Goal: Find specific page/section: Find specific page/section

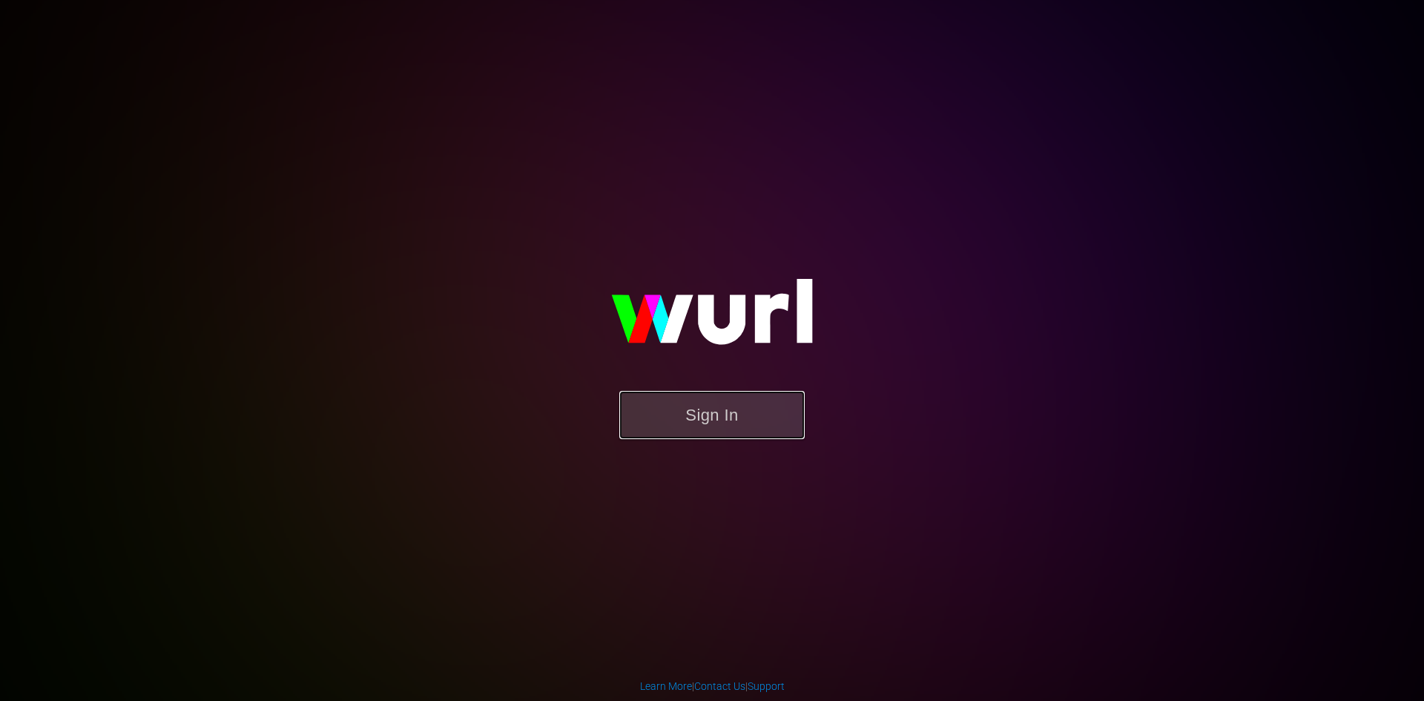
click at [679, 415] on button "Sign In" at bounding box center [711, 415] width 185 height 48
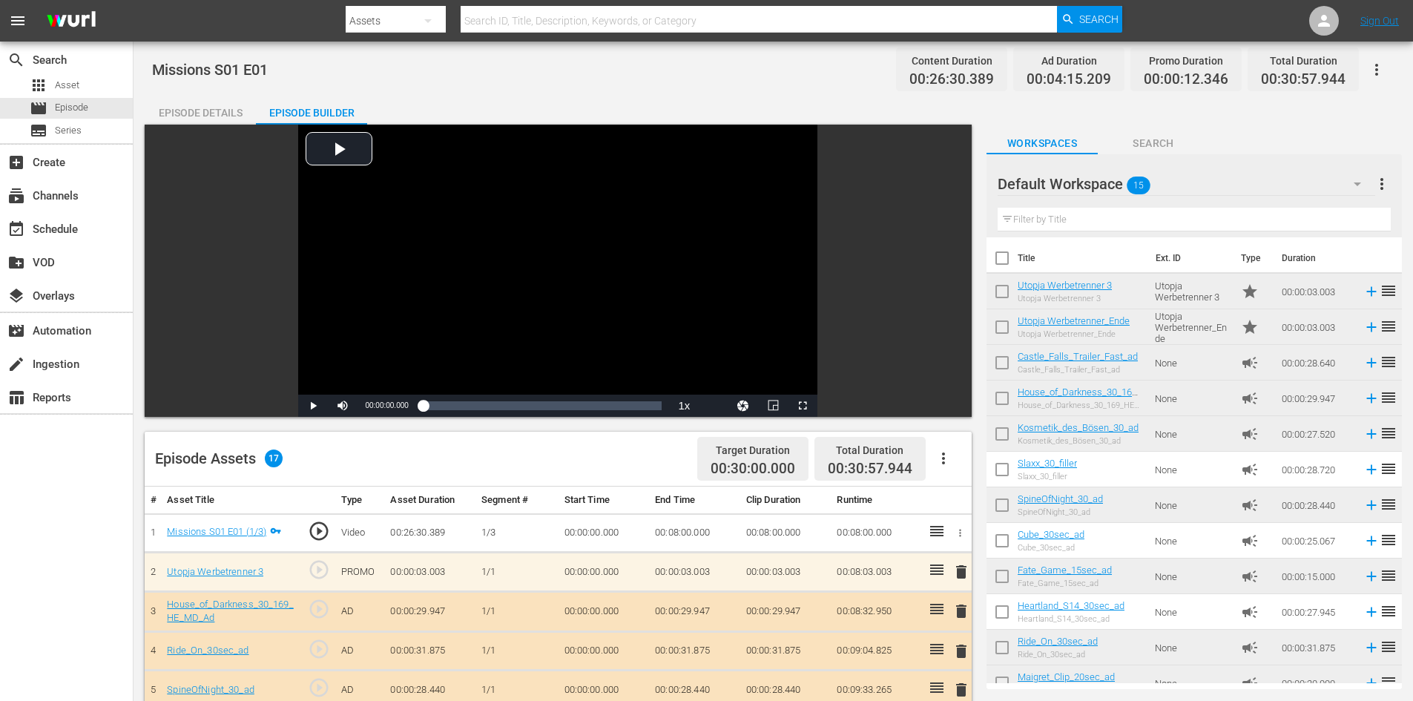
click at [590, 18] on input "text" at bounding box center [759, 21] width 597 height 36
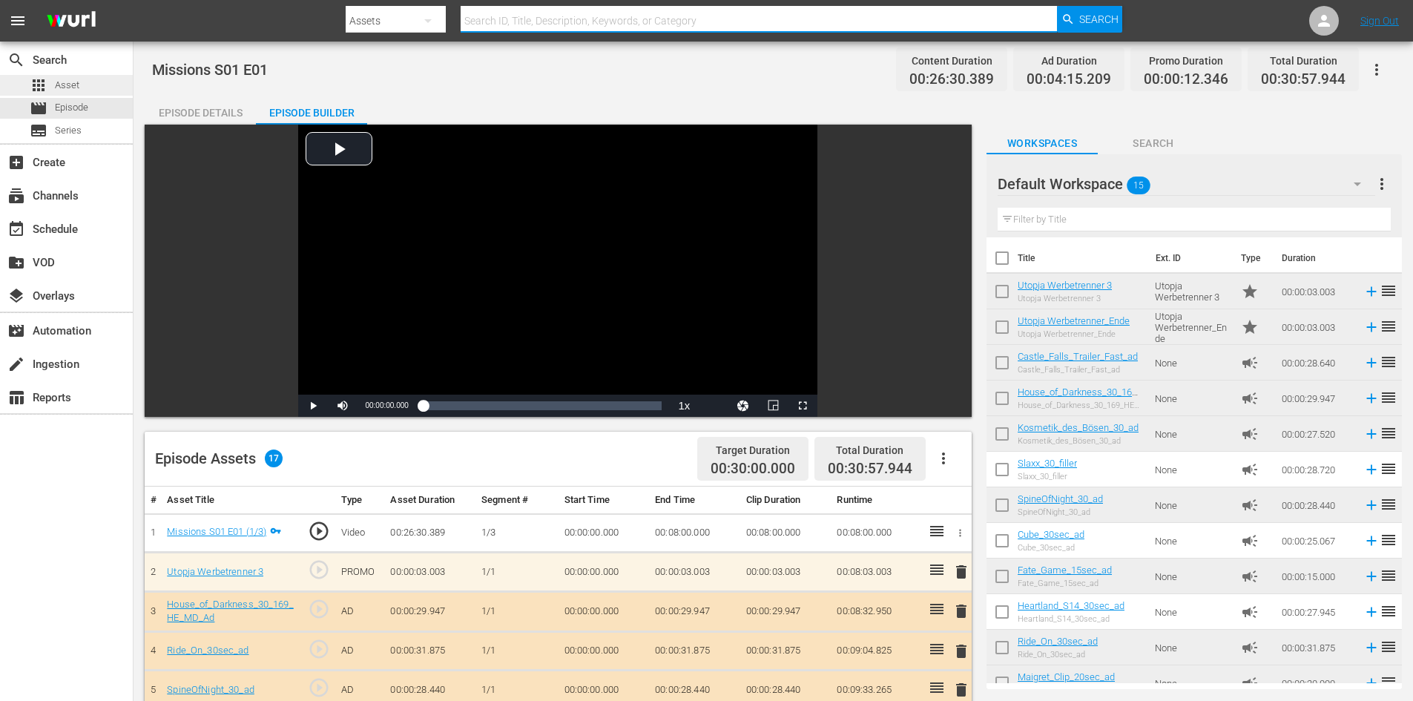
click at [97, 79] on div "apps Asset" at bounding box center [66, 85] width 133 height 21
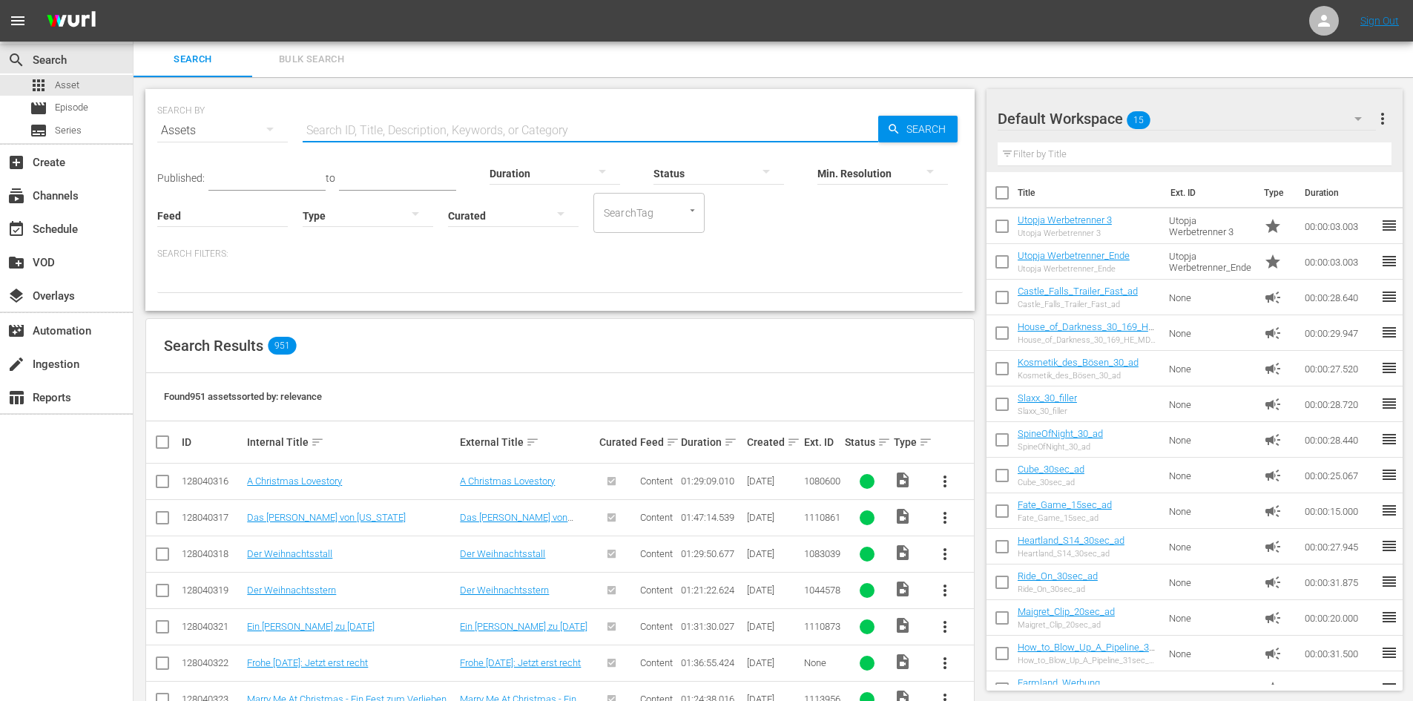
click at [461, 123] on input "text" at bounding box center [591, 131] width 576 height 36
paste input "An American"
type input "An American"
click at [917, 115] on div "SEARCH BY Search By Assets Search ID, Title, Description, Keywords, or Category…" at bounding box center [559, 121] width 805 height 53
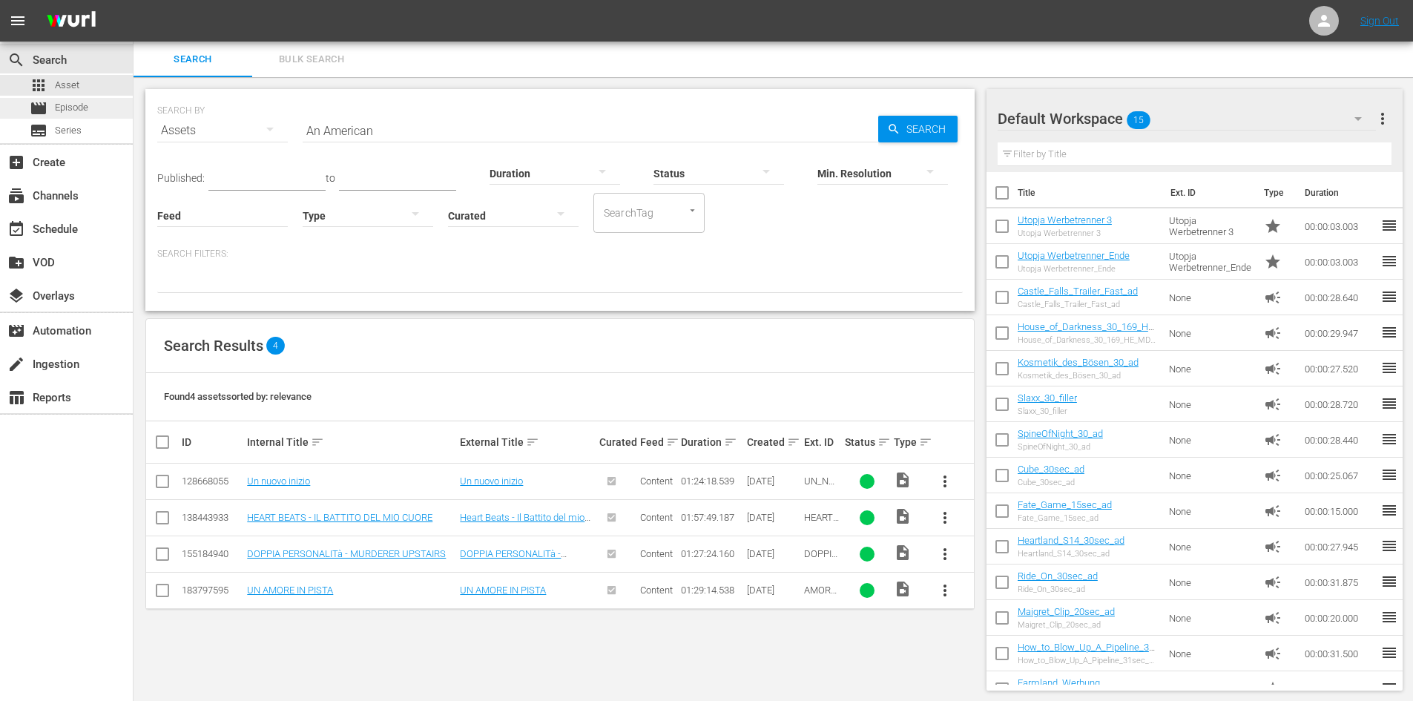
click at [90, 112] on div "movie Episode" at bounding box center [66, 108] width 133 height 21
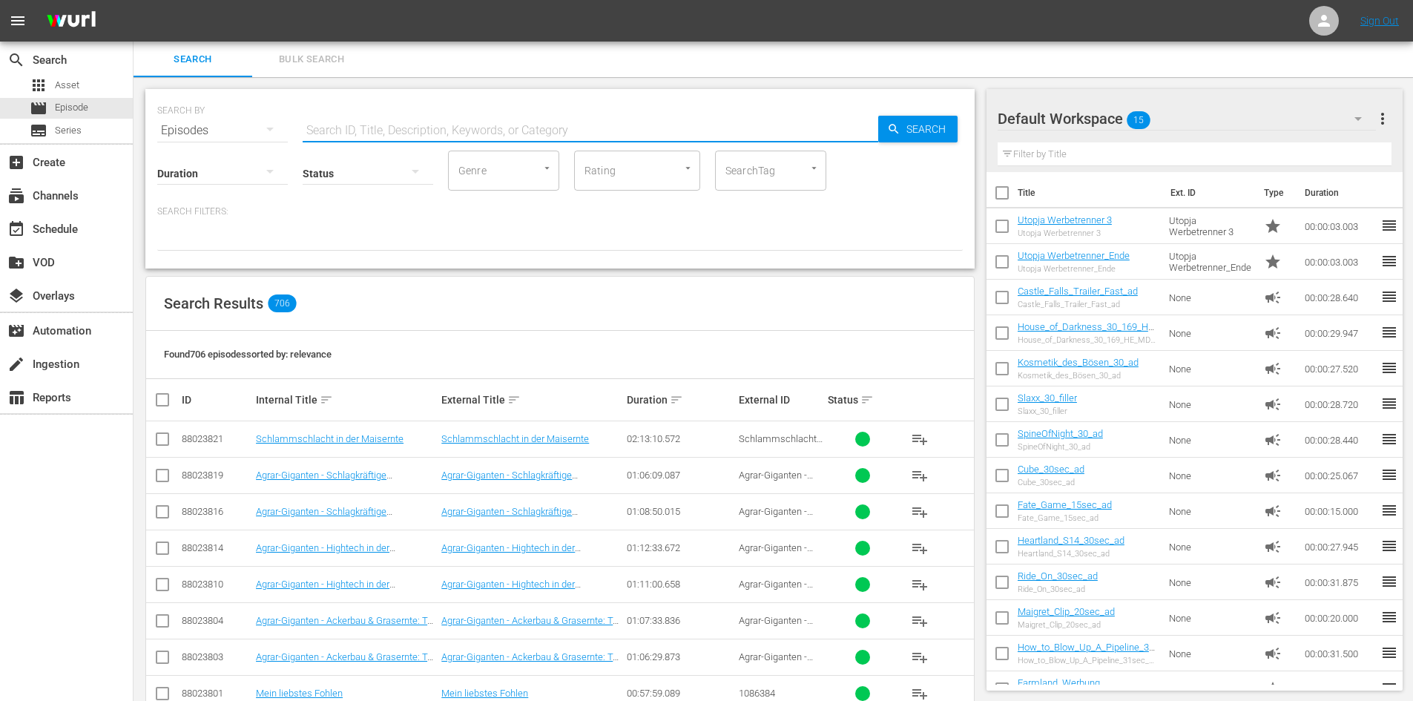
click at [332, 121] on input "text" at bounding box center [591, 131] width 576 height 36
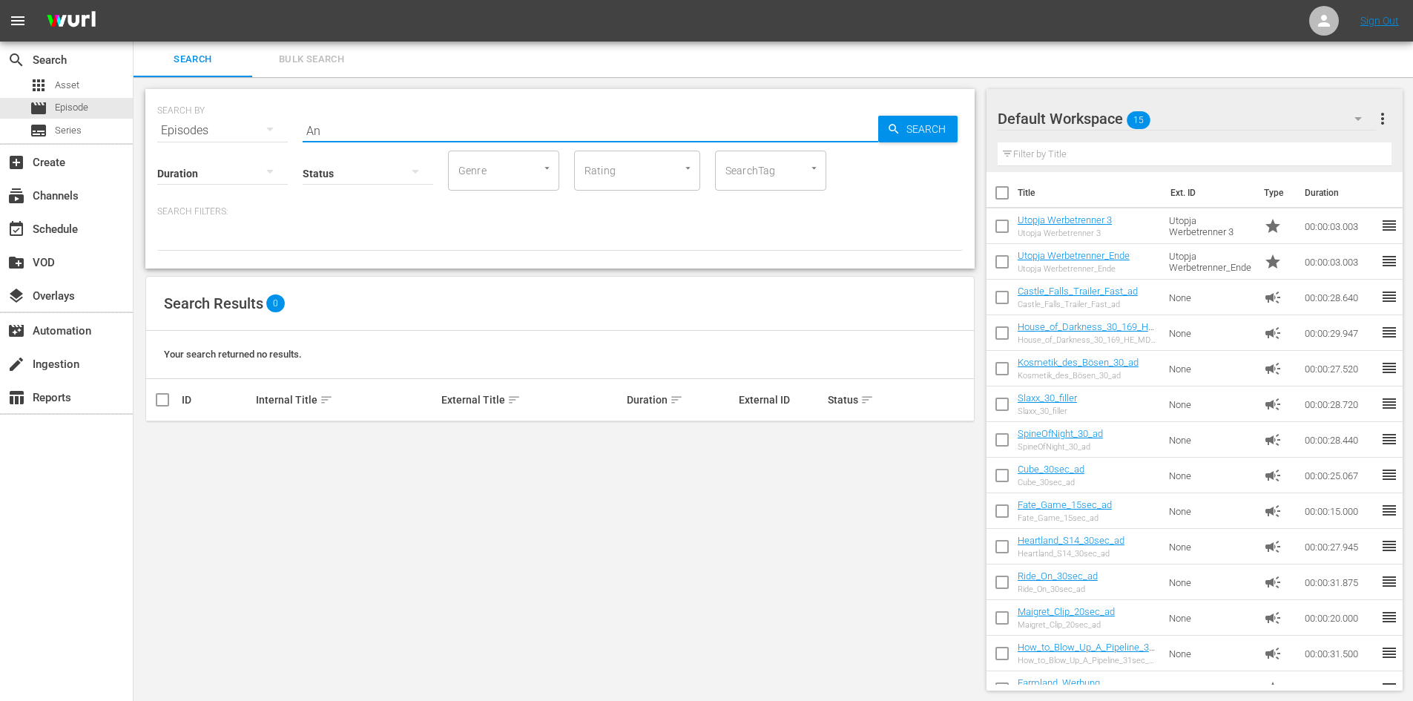
type input "An American"
